Goal: Task Accomplishment & Management: Complete application form

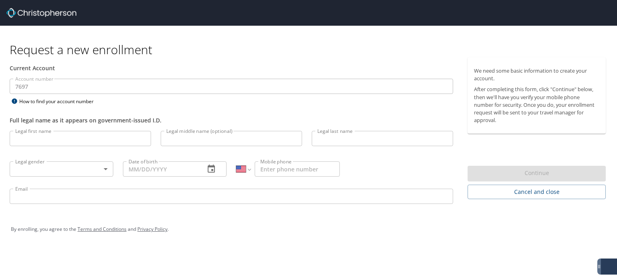
select select "US"
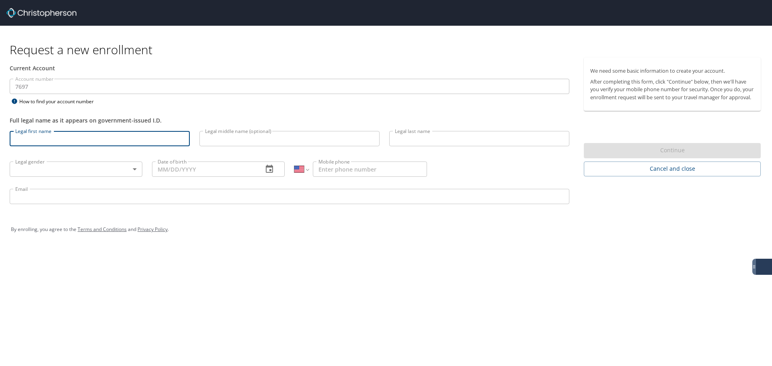
click at [43, 139] on input "Legal first name" at bounding box center [100, 138] width 180 height 15
type input "[PERSON_NAME]"
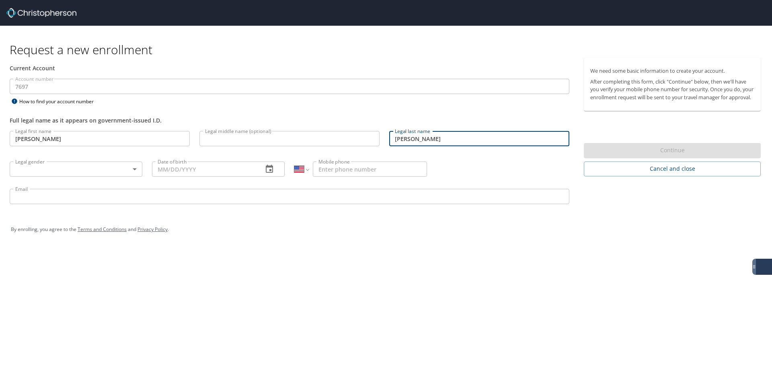
type input "[PERSON_NAME]"
click at [274, 262] on div "Request a new enrollment Current Account Account number 7697 Account number How…" at bounding box center [386, 183] width 772 height 366
click at [94, 168] on body "Request a new enrollment Current Account Account number 7697 Account number How…" at bounding box center [386, 183] width 772 height 366
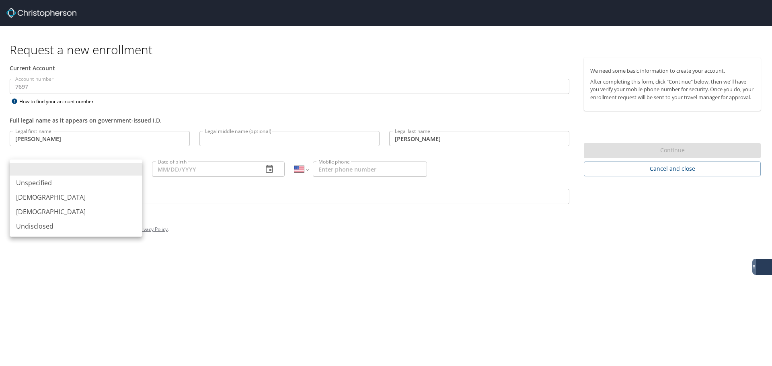
click at [47, 194] on li "[DEMOGRAPHIC_DATA]" at bounding box center [76, 197] width 133 height 14
type input "[DEMOGRAPHIC_DATA]"
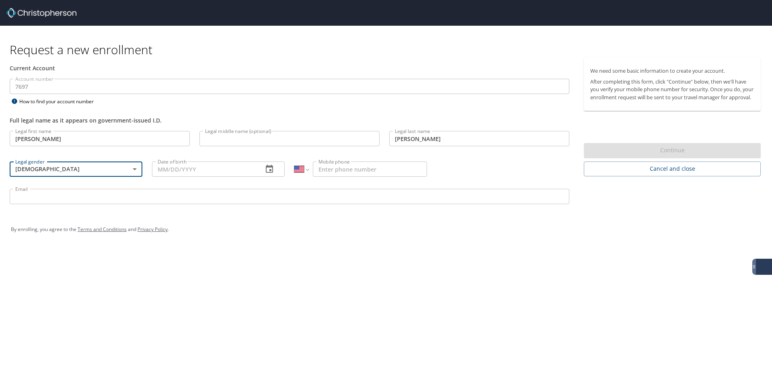
click at [240, 237] on div "By enrolling, you agree to the Terms and Conditions and Privacy Policy ." at bounding box center [386, 229] width 750 height 20
click at [172, 178] on div "Date of birth Date of birth" at bounding box center [218, 168] width 142 height 31
click at [165, 170] on input "Date of birth" at bounding box center [204, 169] width 104 height 15
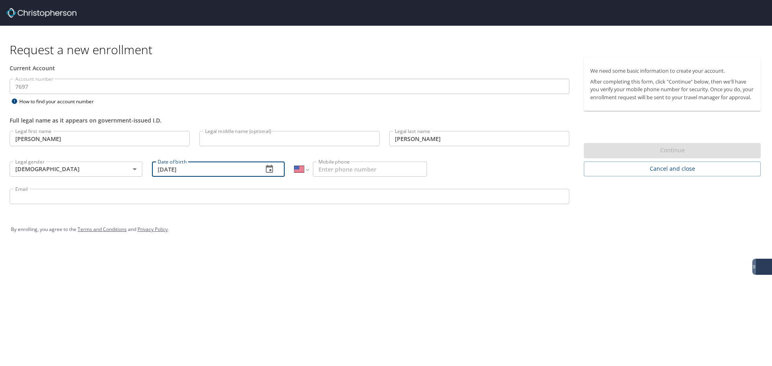
type input "[DATE]"
drag, startPoint x: 297, startPoint y: 268, endPoint x: 317, endPoint y: 188, distance: 82.3
click at [297, 268] on div "Request a new enrollment Current Account Account number 7697 Account number How…" at bounding box center [386, 183] width 772 height 366
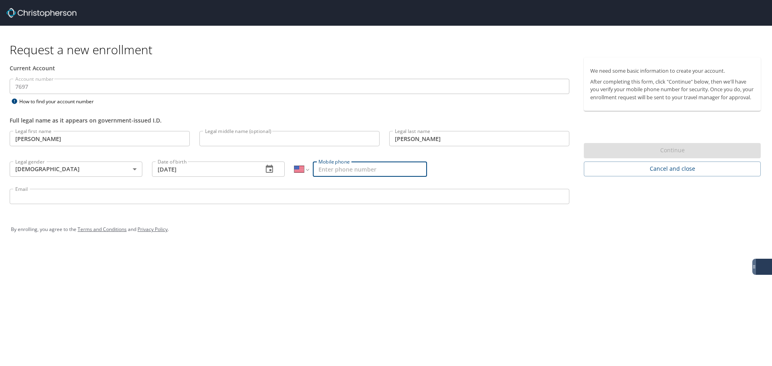
click at [333, 171] on input "Mobile phone" at bounding box center [370, 169] width 114 height 15
type input "[PHONE_NUMBER]"
click at [385, 259] on div "Request a new enrollment Current Account Account number 7697 Account number How…" at bounding box center [386, 183] width 772 height 366
click at [183, 197] on input "Email" at bounding box center [289, 196] width 559 height 15
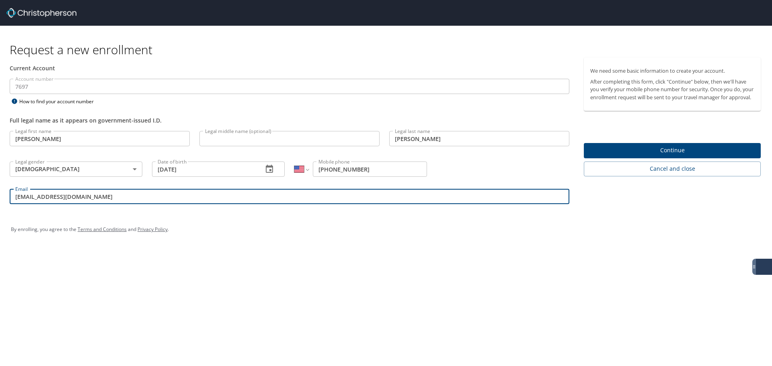
type input "[EMAIL_ADDRESS][DOMAIN_NAME]"
click at [175, 279] on div "Request a new enrollment Current Account Account number 7697 Account number How…" at bounding box center [386, 183] width 772 height 366
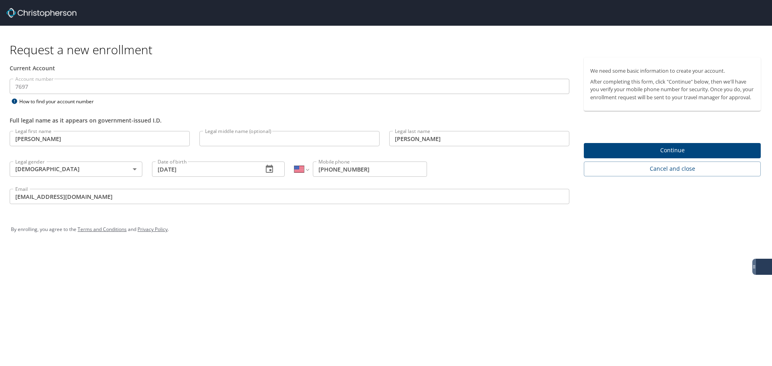
click at [444, 276] on div "Request a new enrollment Current Account Account number 7697 Account number How…" at bounding box center [386, 183] width 772 height 366
click at [391, 256] on div "Request a new enrollment Current Account Account number 7697 Account number How…" at bounding box center [386, 183] width 772 height 366
click at [214, 140] on input "Legal middle name (optional)" at bounding box center [289, 138] width 180 height 15
click at [166, 190] on input "[EMAIL_ADDRESS][DOMAIN_NAME]" at bounding box center [289, 196] width 559 height 15
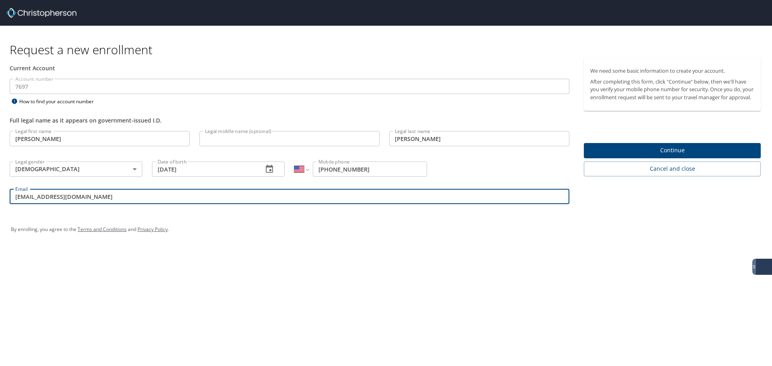
click at [240, 242] on div "By enrolling, you agree to the Terms and Conditions and Privacy Policy ." at bounding box center [386, 229] width 762 height 36
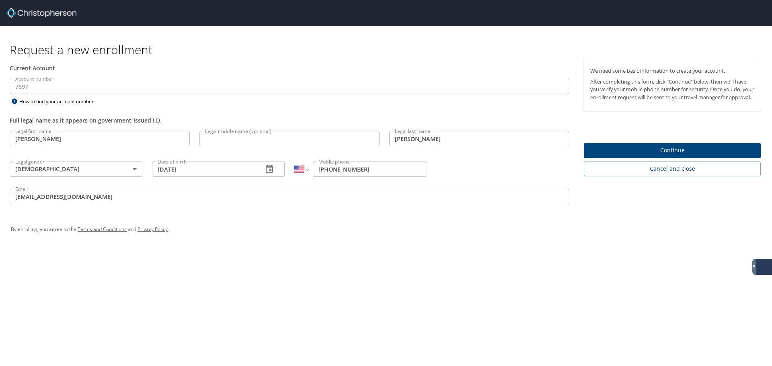
click at [290, 269] on div "Request a new enrollment Current Account Account number 7697 Account number How…" at bounding box center [386, 183] width 772 height 366
click at [51, 76] on div "Current Account" at bounding box center [289, 67] width 569 height 21
click at [301, 279] on div "Request a new enrollment Current Account Account number 7697 Account number How…" at bounding box center [386, 183] width 772 height 366
click at [617, 156] on span "Continue" at bounding box center [672, 150] width 164 height 10
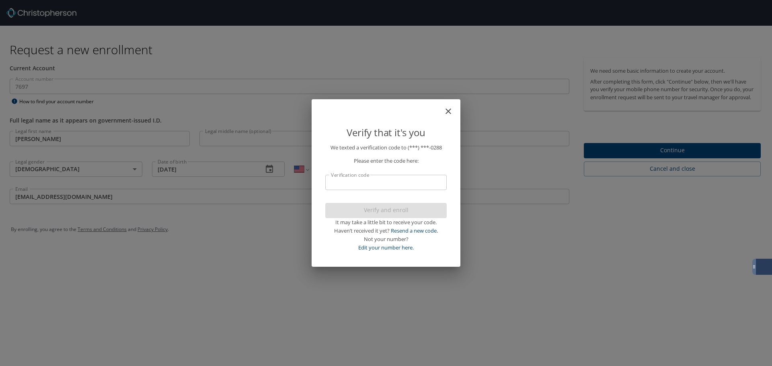
click at [346, 179] on input "Verification code" at bounding box center [385, 182] width 121 height 15
click at [351, 182] on input "Verification code" at bounding box center [385, 182] width 121 height 15
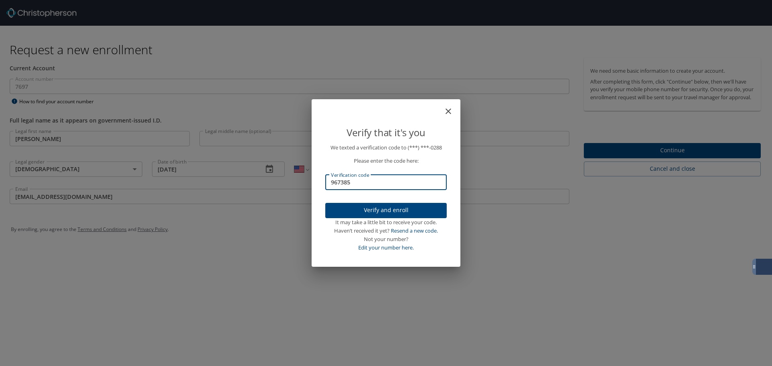
type input "967385"
click at [371, 205] on span "Verify and enroll" at bounding box center [386, 210] width 108 height 10
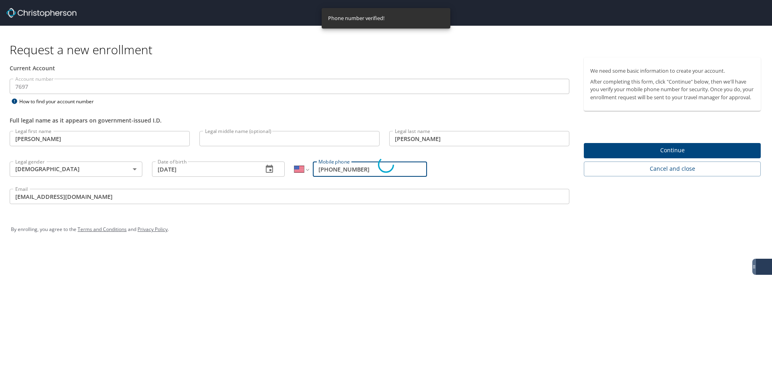
drag, startPoint x: 316, startPoint y: 239, endPoint x: 314, endPoint y: 227, distance: 12.6
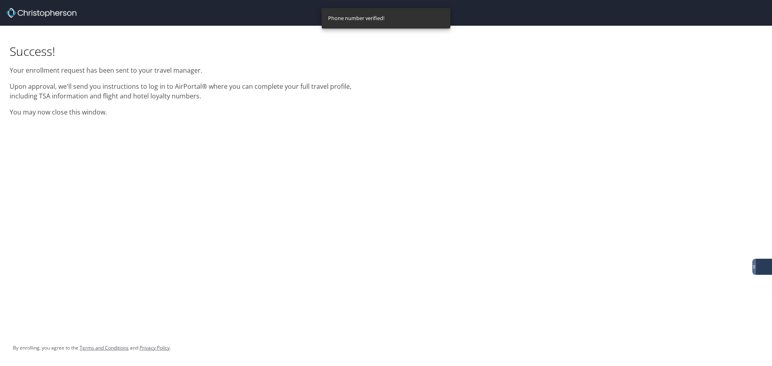
drag, startPoint x: 314, startPoint y: 227, endPoint x: 299, endPoint y: 251, distance: 28.0
click at [299, 251] on div "Success! Your enrollment request has been sent to your travel manager. Upon app…" at bounding box center [386, 183] width 772 height 366
